Goal: Transaction & Acquisition: Purchase product/service

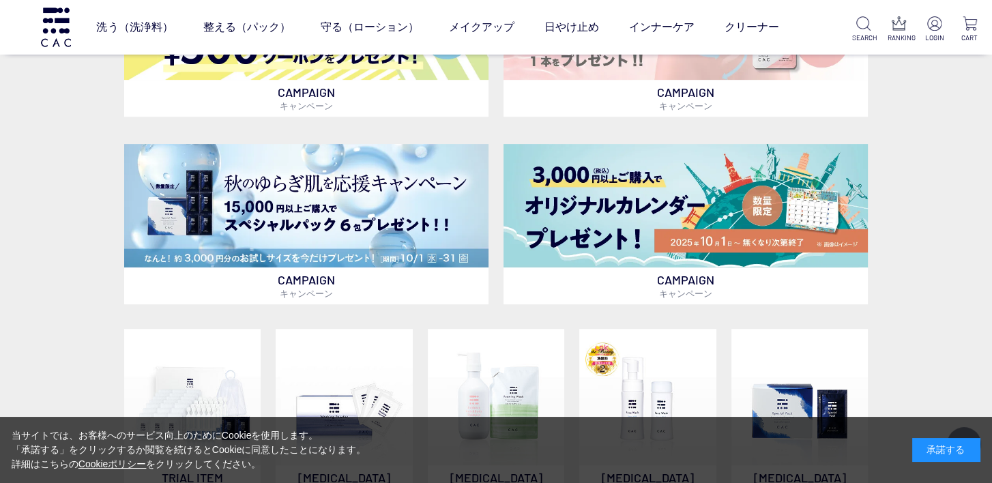
scroll to position [682, 0]
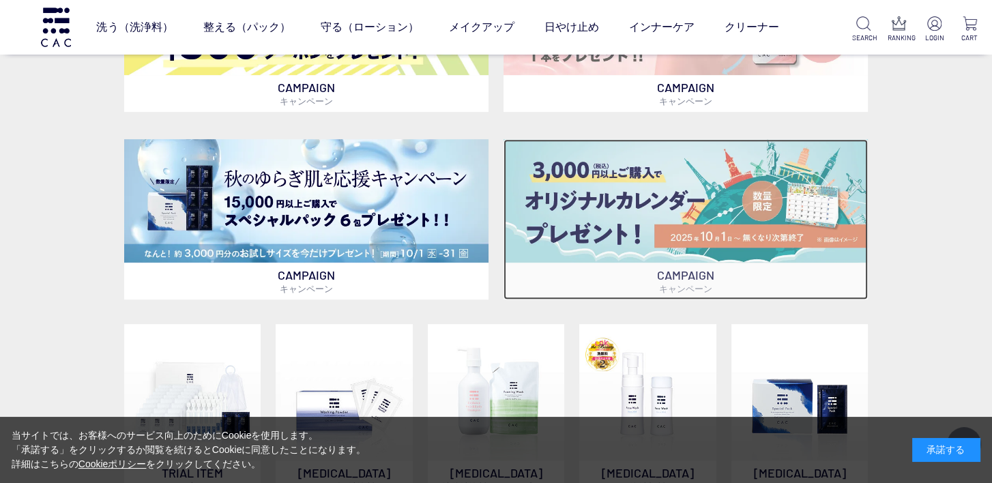
click at [705, 236] on img at bounding box center [685, 200] width 364 height 123
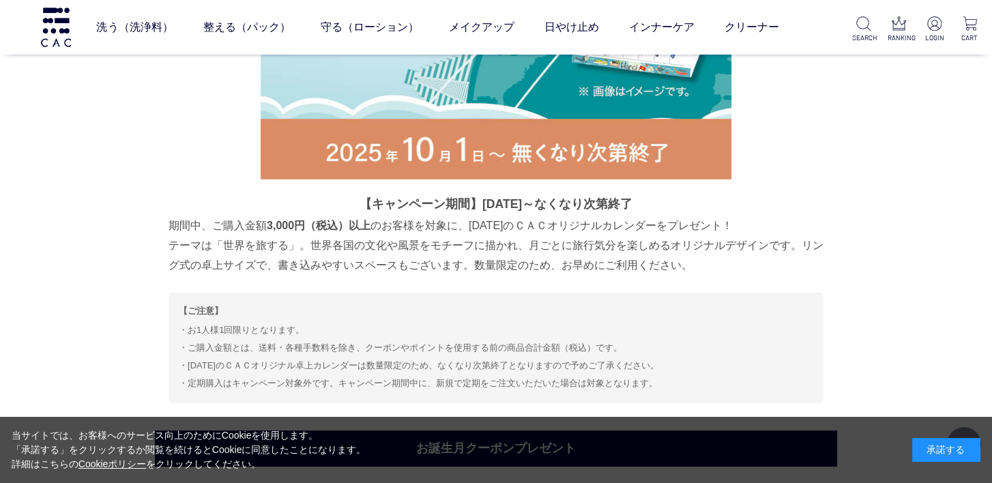
scroll to position [6804, 0]
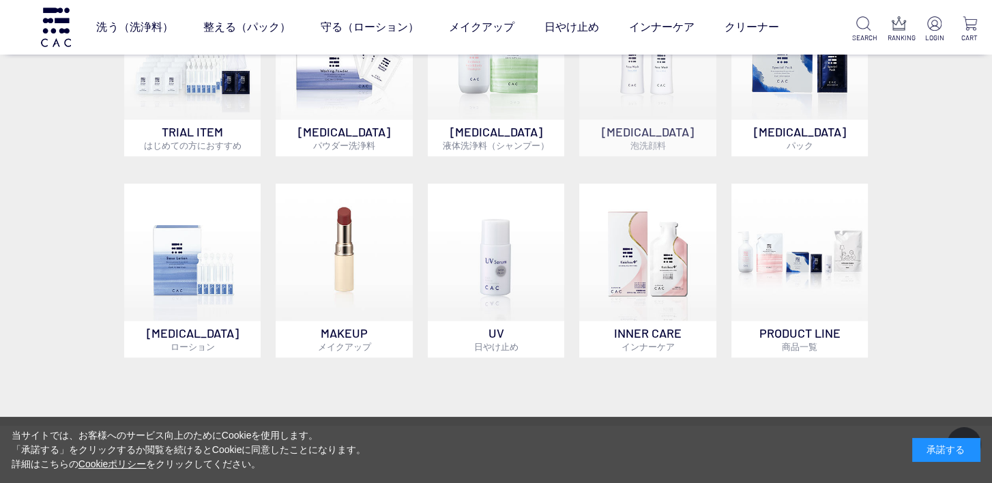
scroll to position [955, 0]
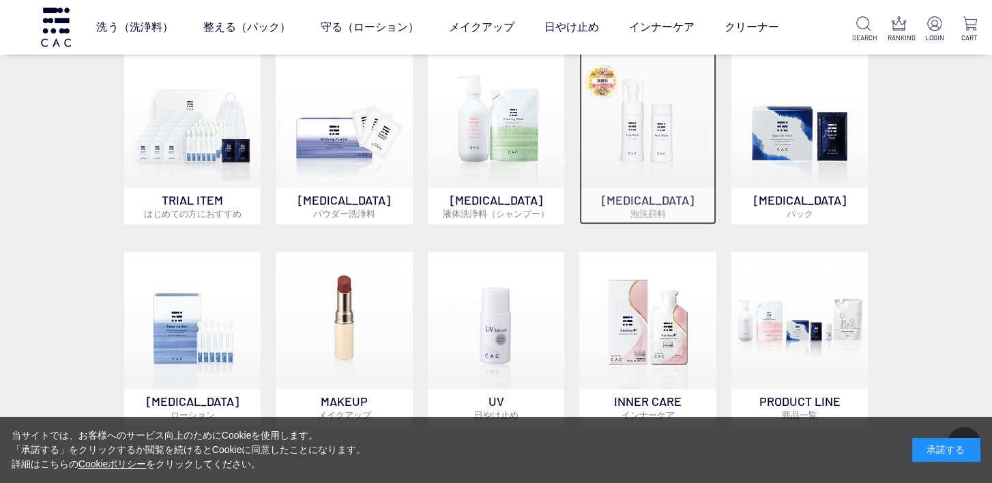
click at [641, 161] on img at bounding box center [647, 119] width 137 height 137
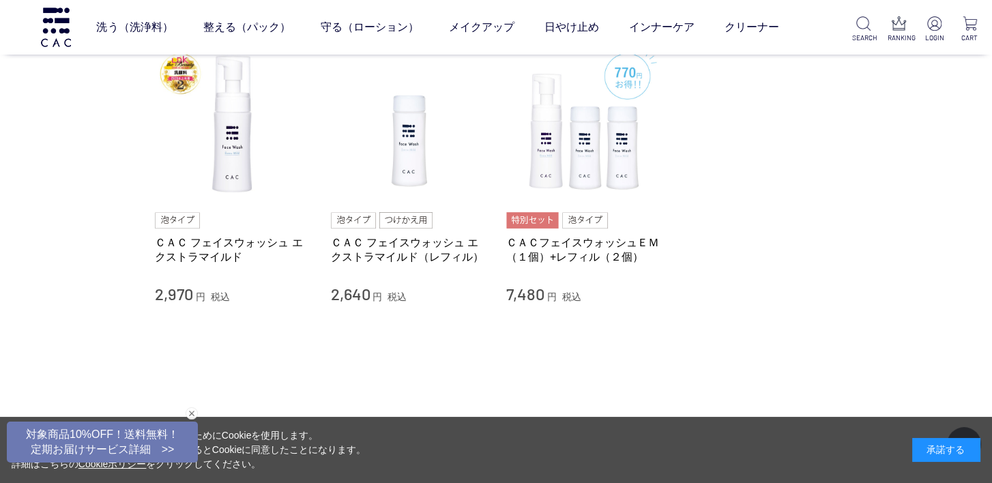
scroll to position [136, 0]
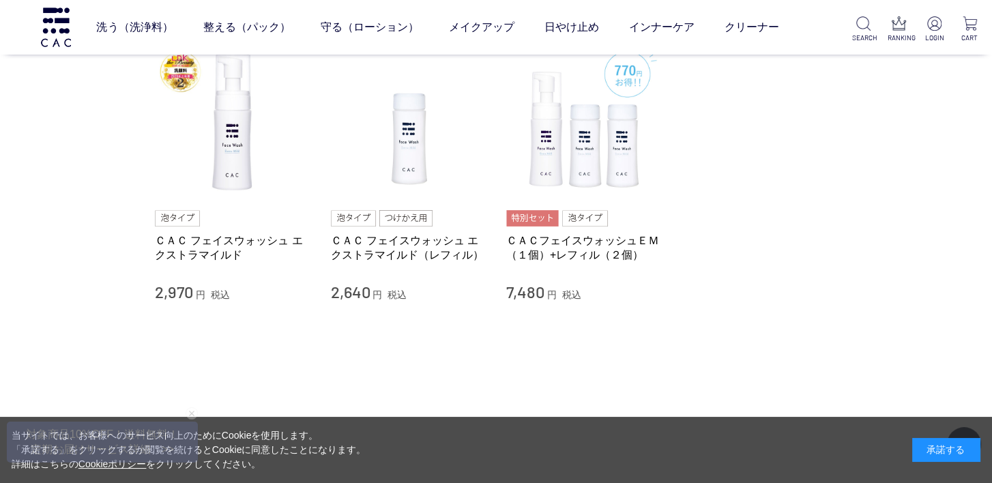
click at [597, 364] on main "泡洗顔料 3 件 新着順 商品コード 商品名 発売日 価格(安い順) 価格(高い順) 発売日＋商品名 ＣＡＣ フェイスウォッシュ エクストラマイルド 2,97…" at bounding box center [496, 166] width 682 height 518
